Goal: Navigation & Orientation: Find specific page/section

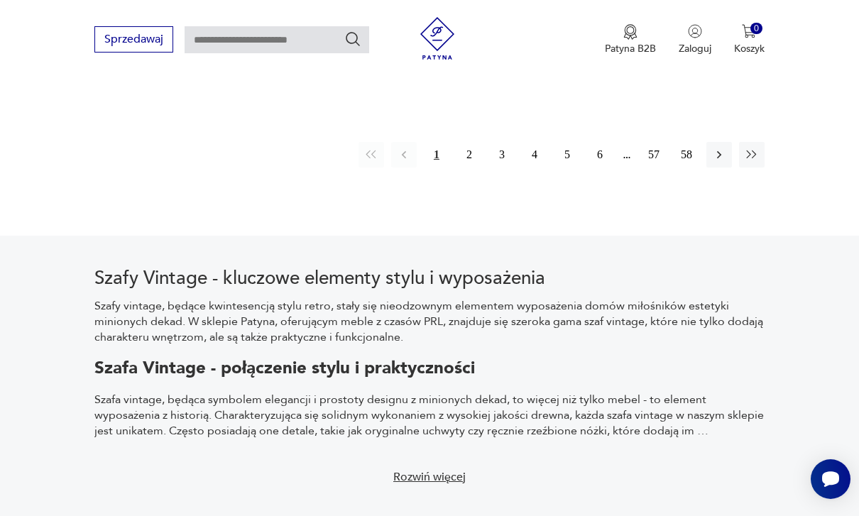
scroll to position [2159, 0]
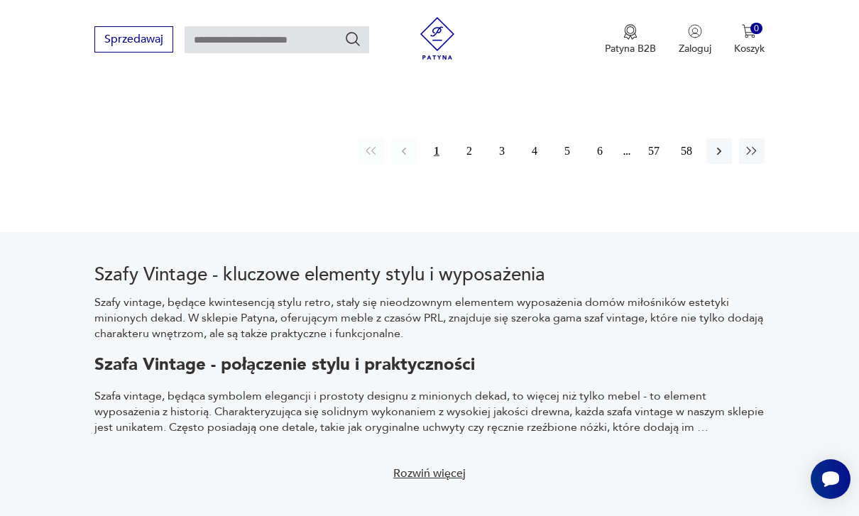
click at [470, 164] on button "2" at bounding box center [469, 151] width 26 height 26
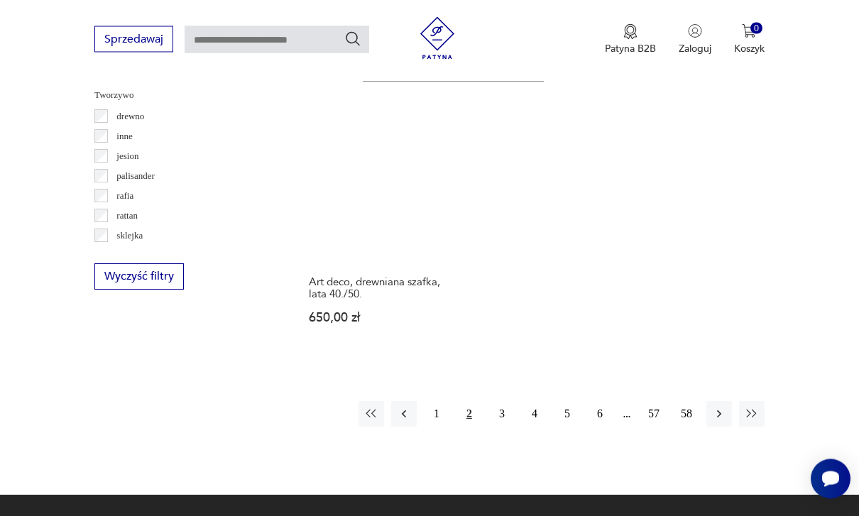
scroll to position [1905, 0]
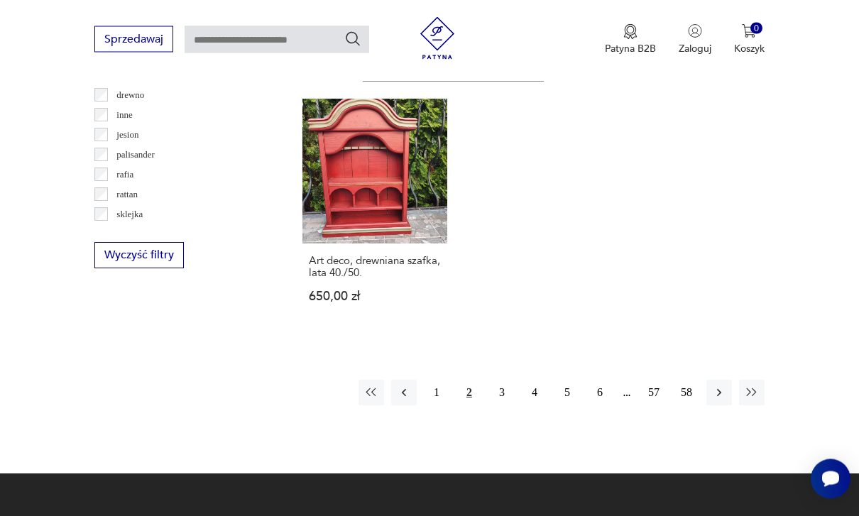
click at [502, 406] on button "3" at bounding box center [502, 393] width 26 height 26
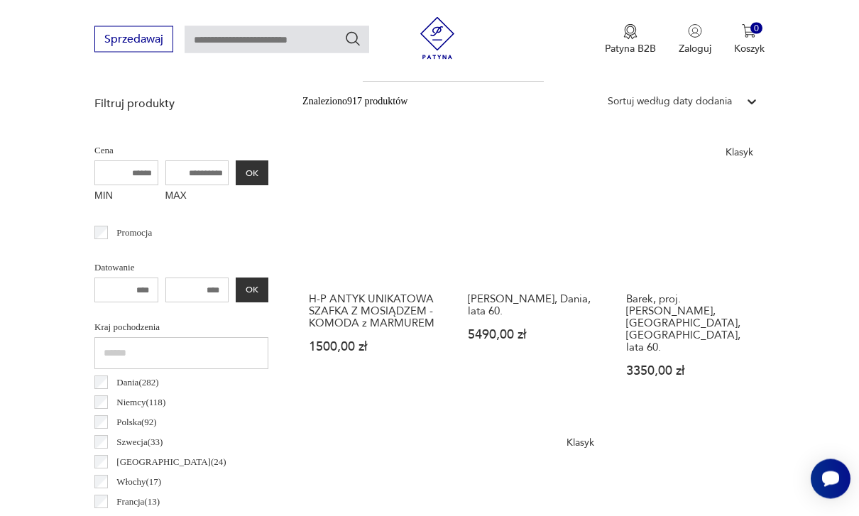
scroll to position [378, 0]
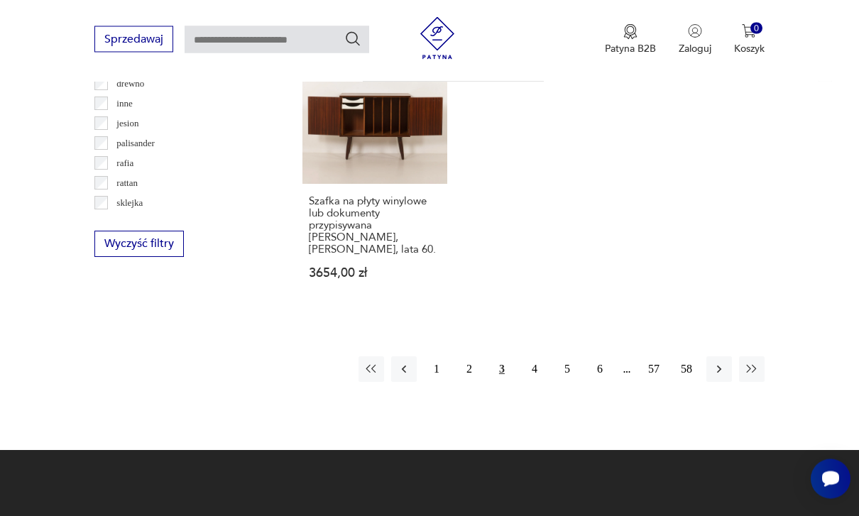
click at [534, 382] on button "4" at bounding box center [535, 370] width 26 height 26
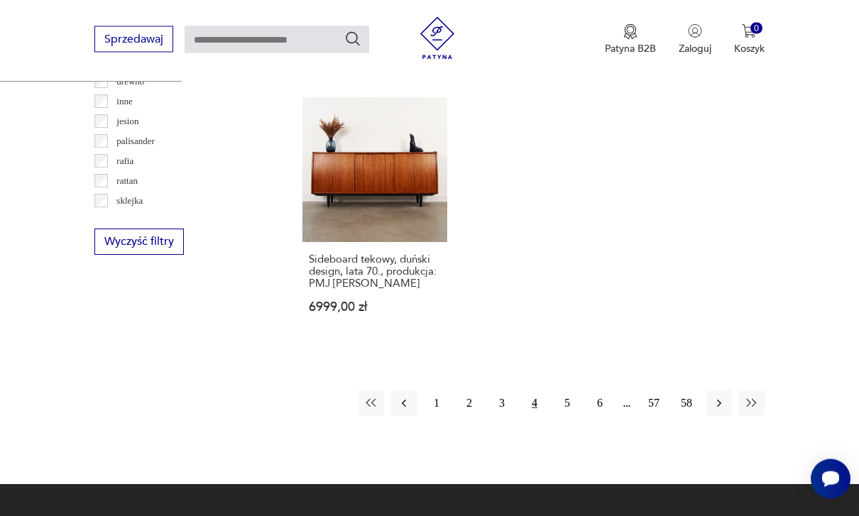
click at [553, 417] on div "1 2 3 4 5 6 57 58" at bounding box center [561, 404] width 406 height 26
click at [569, 416] on button "5" at bounding box center [567, 403] width 26 height 26
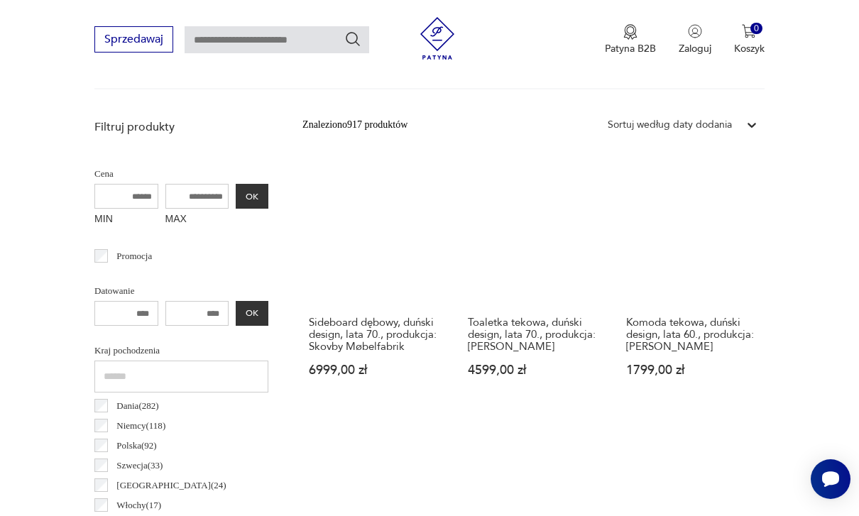
scroll to position [378, 0]
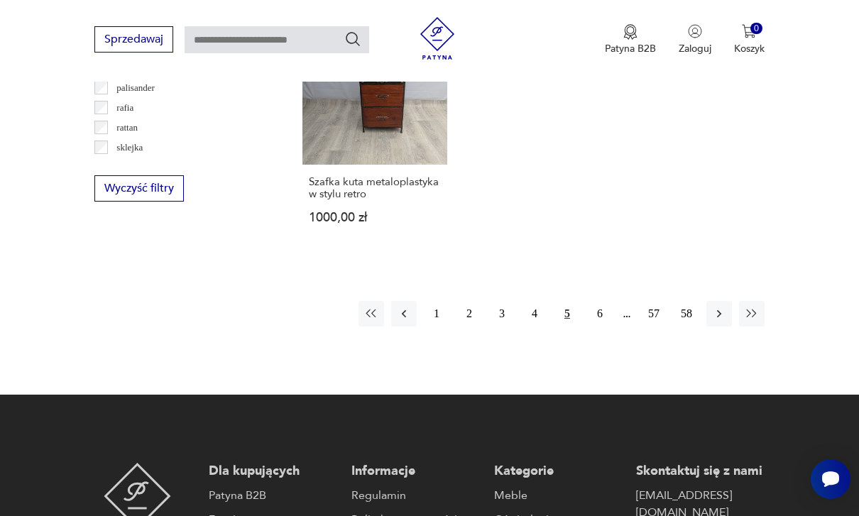
click at [608, 326] on button "6" at bounding box center [600, 314] width 26 height 26
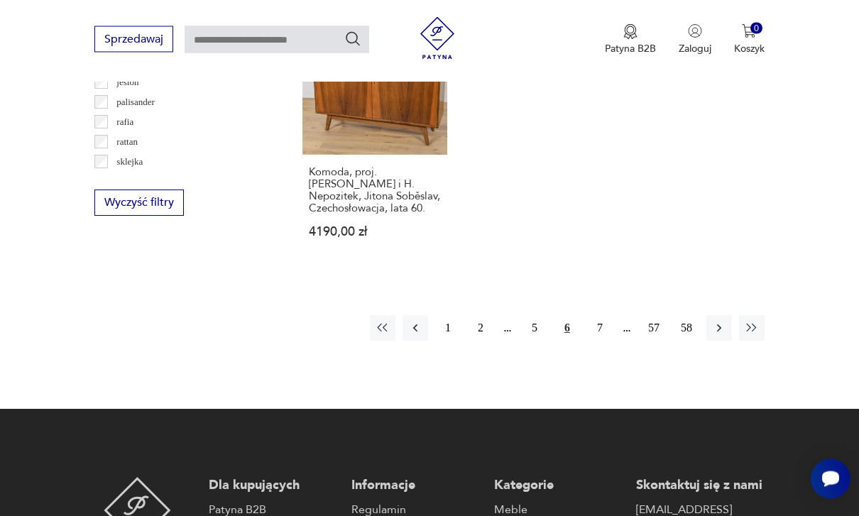
scroll to position [1966, 0]
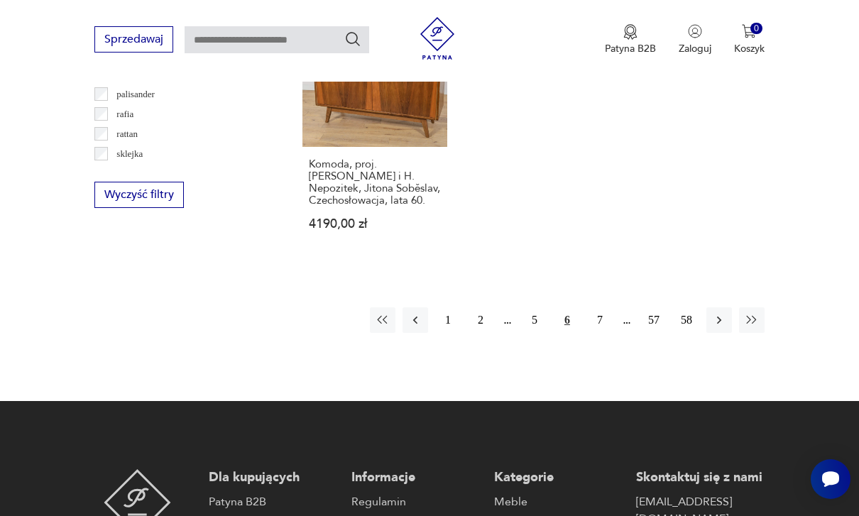
click at [605, 333] on button "7" at bounding box center [600, 320] width 26 height 26
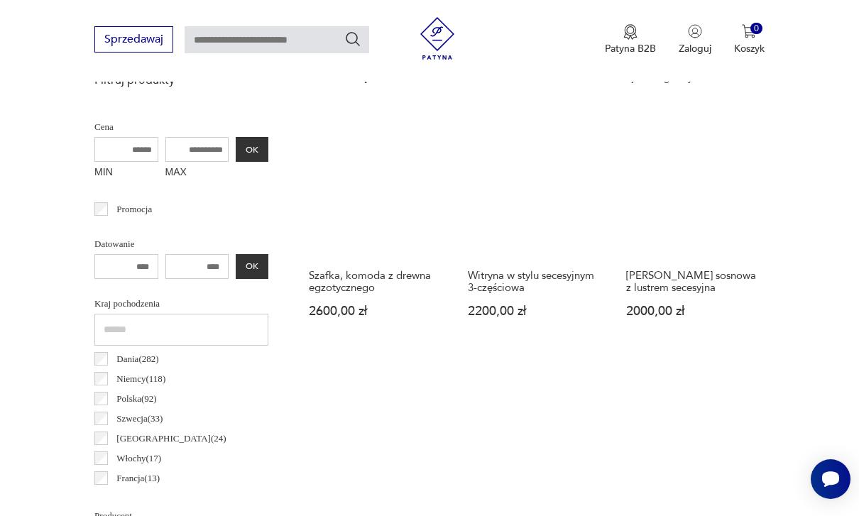
scroll to position [378, 0]
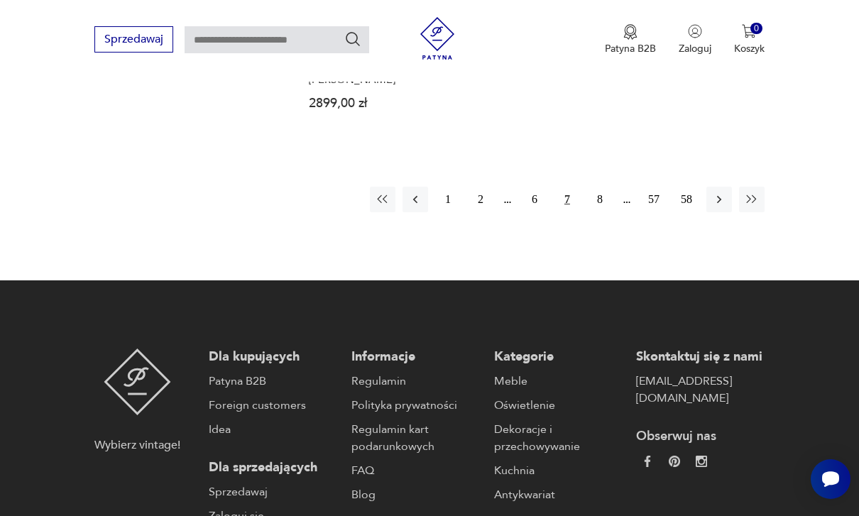
click at [610, 212] on button "8" at bounding box center [600, 200] width 26 height 26
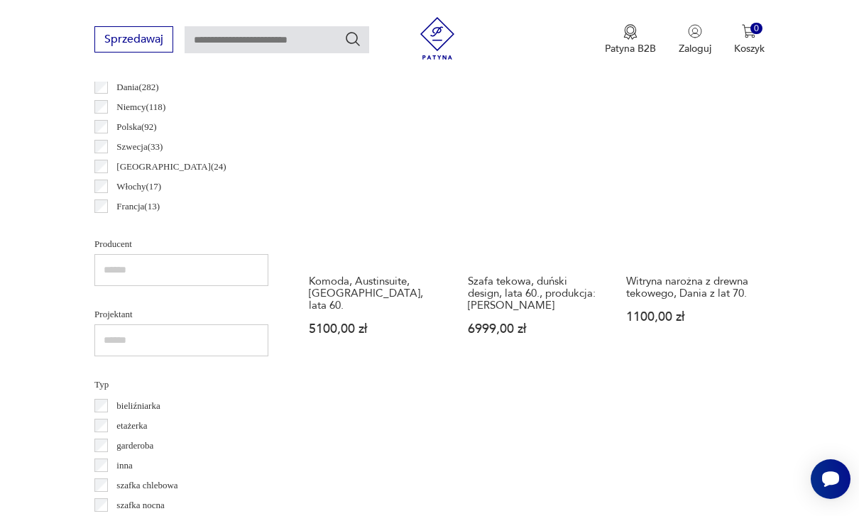
scroll to position [737, 0]
